Goal: Find specific page/section: Find specific page/section

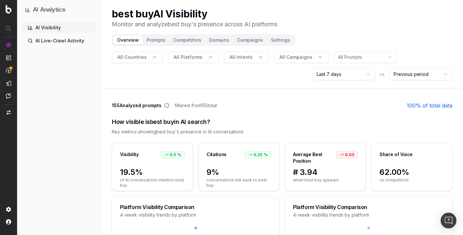
click at [45, 41] on link "AI Live-Crawl Activity" at bounding box center [58, 40] width 73 height 11
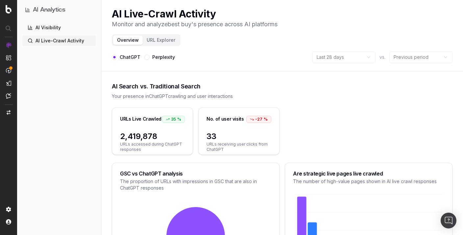
click at [41, 30] on link "AI Visibility" at bounding box center [58, 27] width 73 height 11
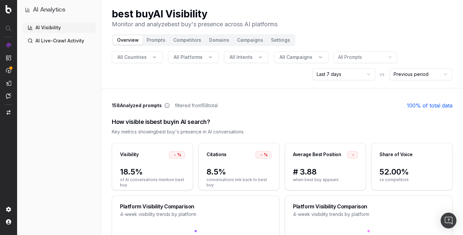
click at [71, 38] on link "AI Live-Crawl Activity" at bounding box center [58, 40] width 73 height 11
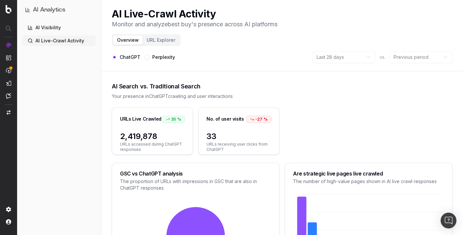
click at [52, 26] on link "AI Visibility" at bounding box center [58, 27] width 73 height 11
